Goal: Task Accomplishment & Management: Manage account settings

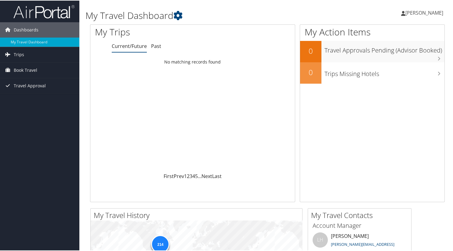
click at [423, 15] on span "[PERSON_NAME]" at bounding box center [425, 12] width 38 height 7
click at [394, 53] on link "View Travel Profile" at bounding box center [408, 54] width 68 height 10
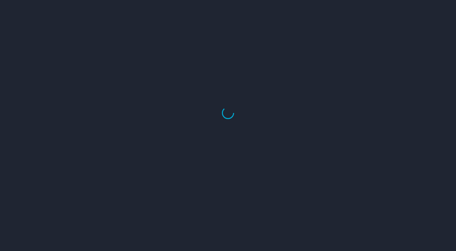
select select "US"
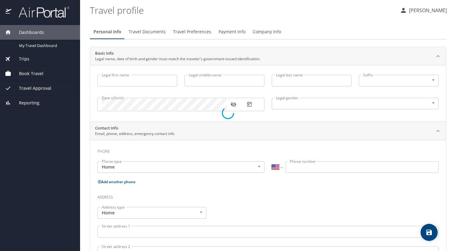
type input "Janka"
type input "D"
type input "Barragan"
type input "Female"
type input "Keith"
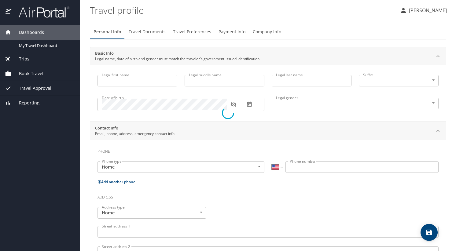
type input "Bielaczyc"
type input "(248) 245-3423"
select select "US"
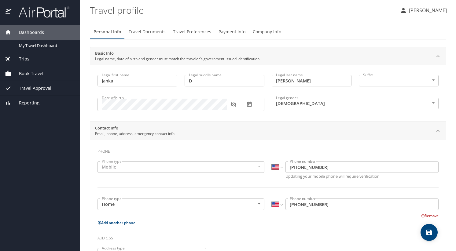
click at [156, 31] on span "Travel Documents" at bounding box center [147, 32] width 37 height 8
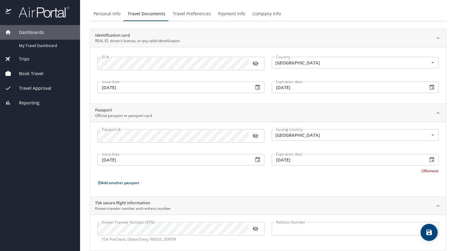
scroll to position [28, 0]
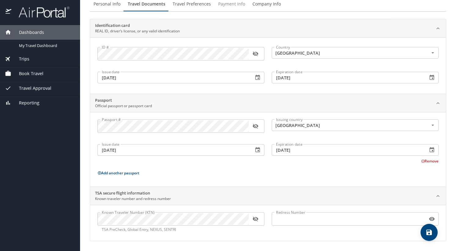
click at [226, 5] on span "Payment Info" at bounding box center [231, 4] width 27 height 8
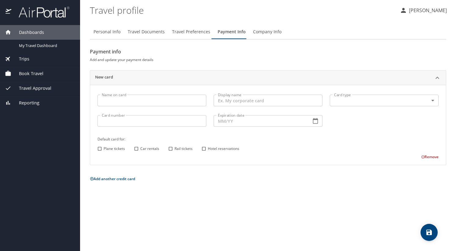
click at [137, 100] on input "Name on card" at bounding box center [151, 101] width 109 height 12
type input "H"
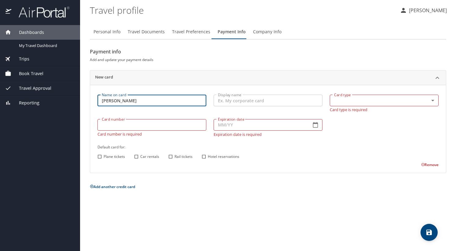
type input "Janka Barragan"
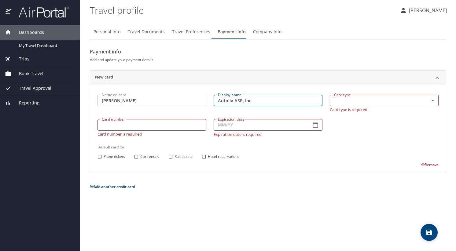
type input "Autoliv ASP, Inc."
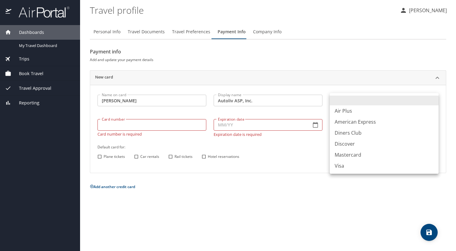
click at [340, 161] on li "Visa" at bounding box center [384, 165] width 109 height 11
type input "VI"
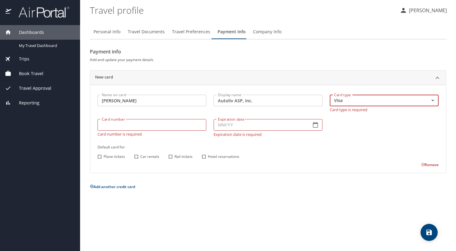
click at [139, 127] on input "Card number" at bounding box center [151, 125] width 109 height 12
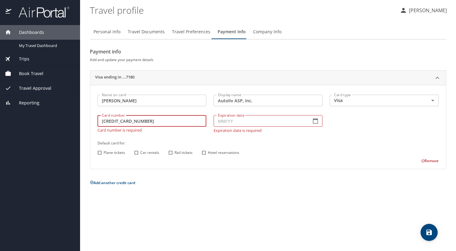
type input "4808019006317180"
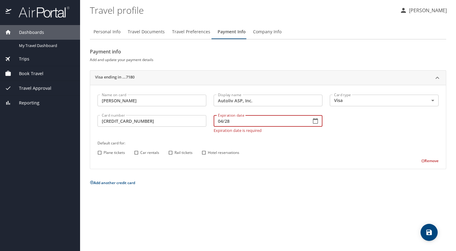
type input "04/28"
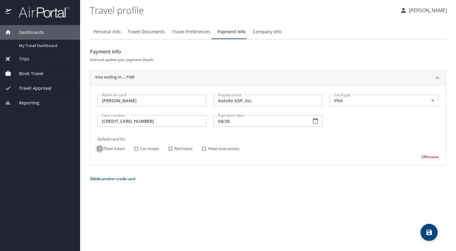
drag, startPoint x: 98, startPoint y: 152, endPoint x: 139, endPoint y: 151, distance: 40.6
click at [101, 152] on input "Plane tickets" at bounding box center [100, 149] width 8 height 8
checkbox input "true"
click at [138, 150] on input "Car rentals" at bounding box center [136, 149] width 8 height 8
checkbox input "true"
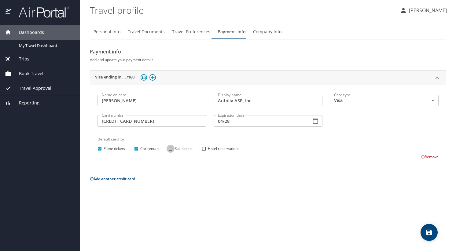
click at [171, 150] on input "Rail tickets" at bounding box center [171, 149] width 8 height 8
checkbox input "true"
click at [207, 148] on input "Hotel reservations" at bounding box center [204, 149] width 8 height 8
checkbox input "true"
click at [304, 194] on div "Personal Info Travel Documents Travel Preferences Payment Info Company Info Pay…" at bounding box center [268, 136] width 356 height 232
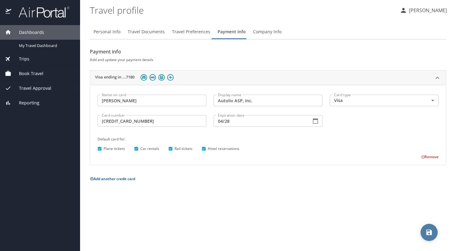
click at [430, 231] on icon "save" at bounding box center [429, 233] width 6 height 6
